Goal: Transaction & Acquisition: Purchase product/service

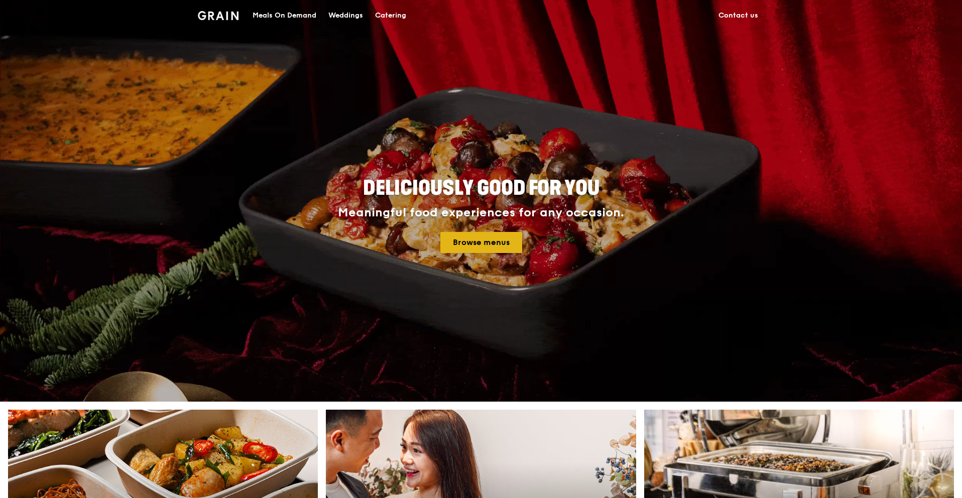
click at [485, 236] on link "Browse menus" at bounding box center [481, 242] width 82 height 21
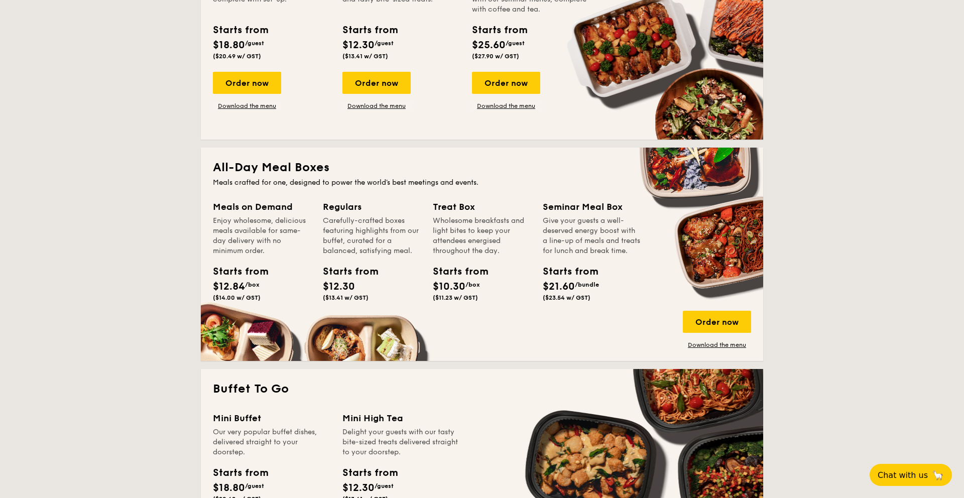
scroll to position [530, 0]
click at [705, 321] on div "Order now" at bounding box center [717, 321] width 68 height 22
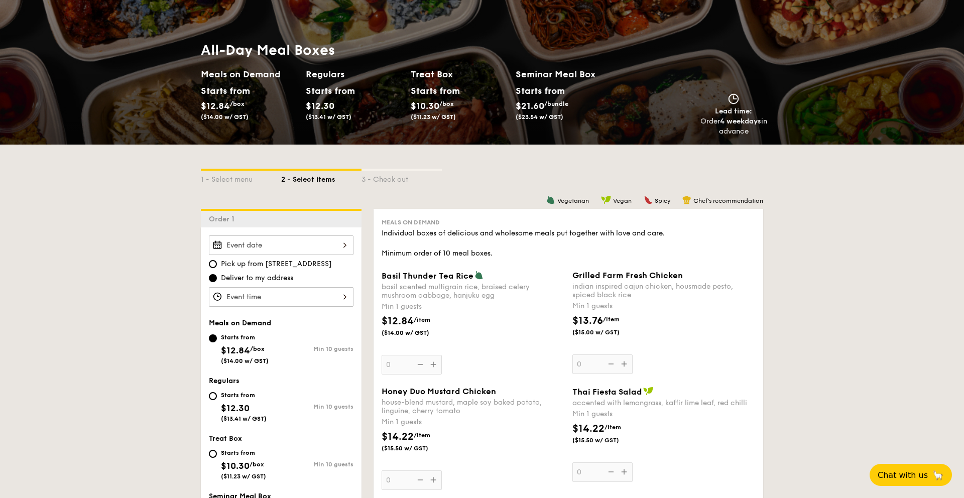
scroll to position [75, 0]
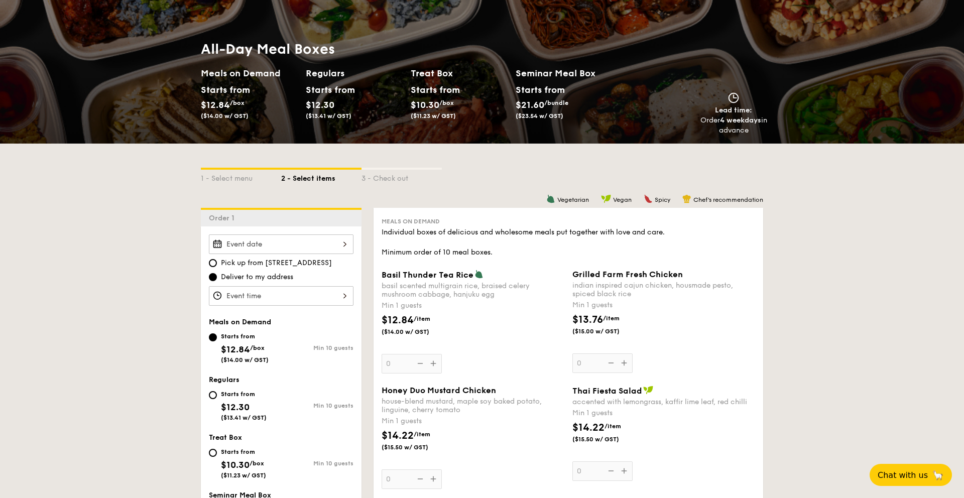
click at [289, 240] on div at bounding box center [281, 245] width 145 height 20
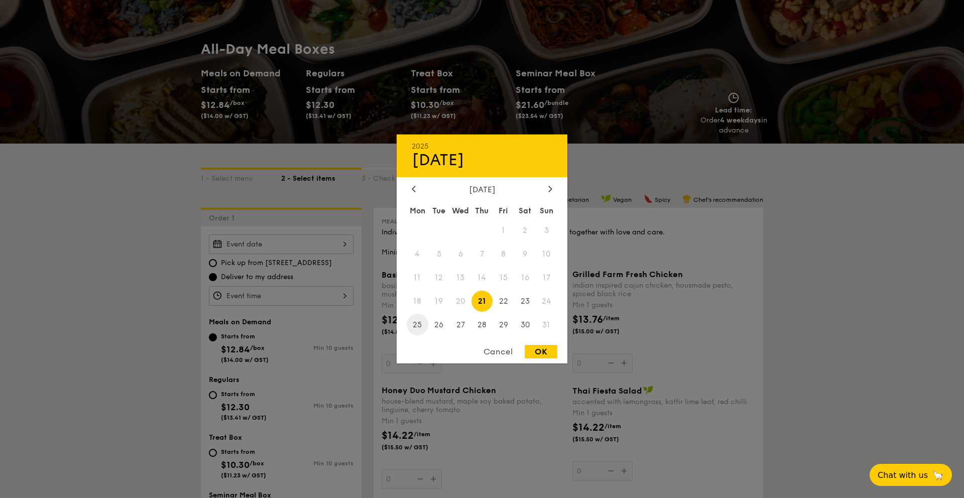
click at [421, 326] on span "25" at bounding box center [418, 325] width 22 height 22
click at [417, 305] on span "18" at bounding box center [418, 301] width 22 height 22
click at [421, 304] on span "18" at bounding box center [418, 301] width 22 height 22
click at [478, 303] on span "21" at bounding box center [483, 301] width 22 height 22
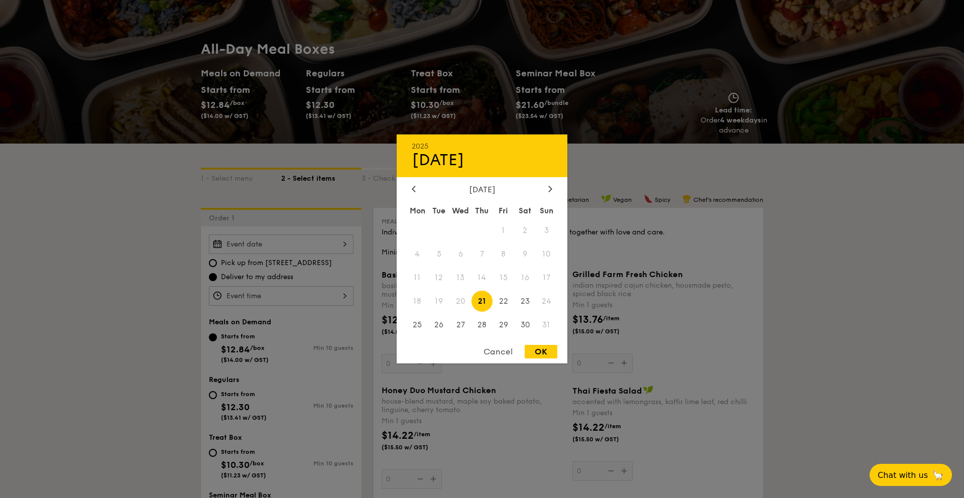
click at [502, 350] on div "Cancel" at bounding box center [498, 352] width 49 height 14
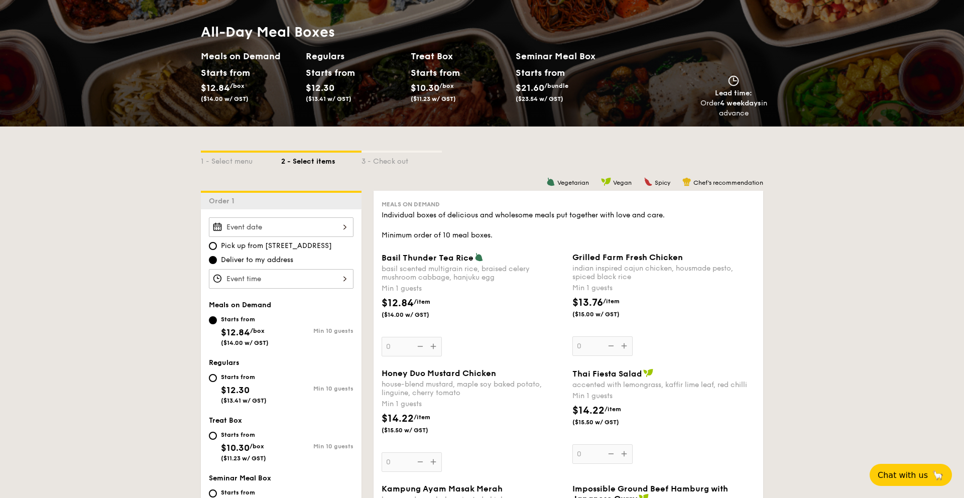
scroll to position [89, 0]
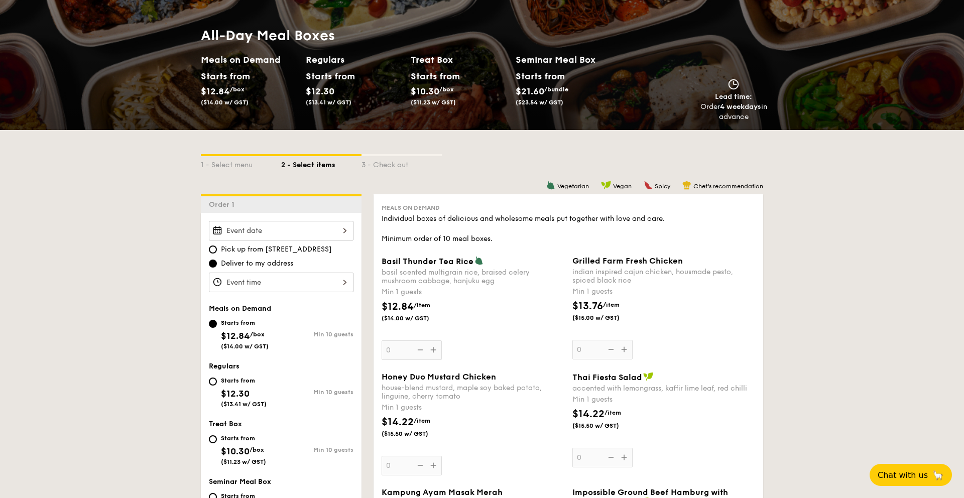
click at [278, 289] on div at bounding box center [281, 283] width 145 height 20
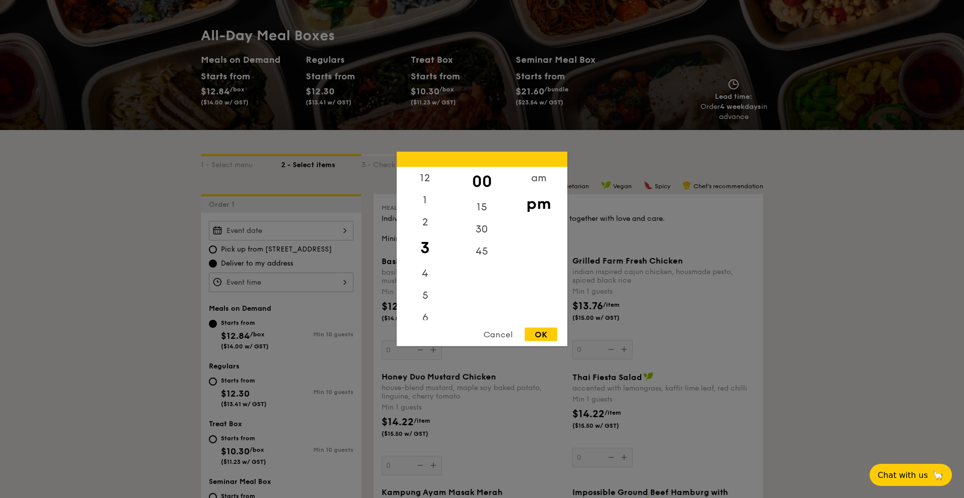
click at [488, 334] on div "Cancel" at bounding box center [498, 335] width 49 height 14
